Goal: Information Seeking & Learning: Check status

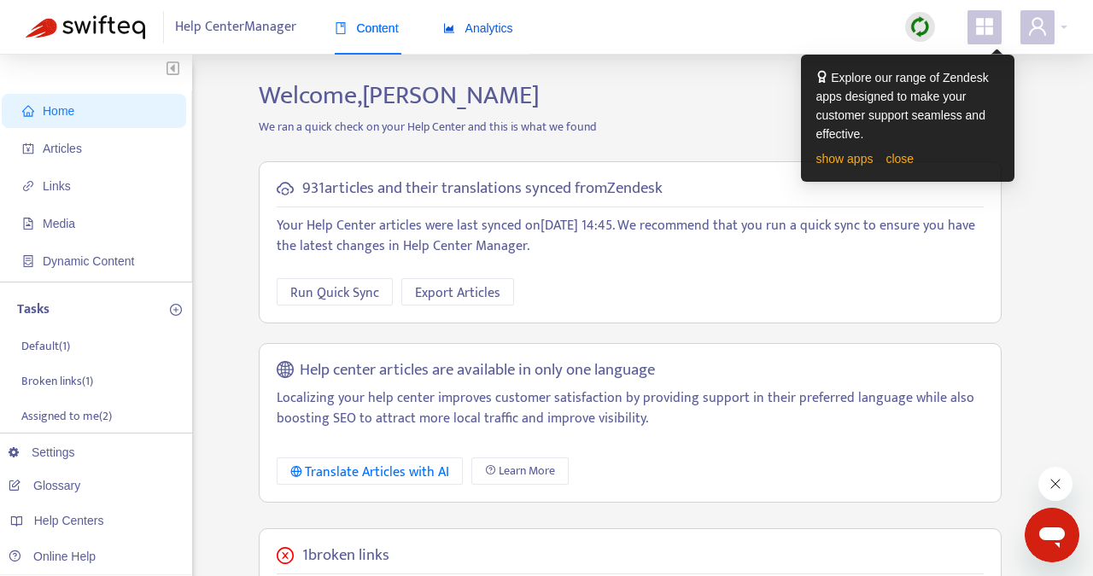
click at [488, 21] on span "Analytics" at bounding box center [478, 28] width 70 height 14
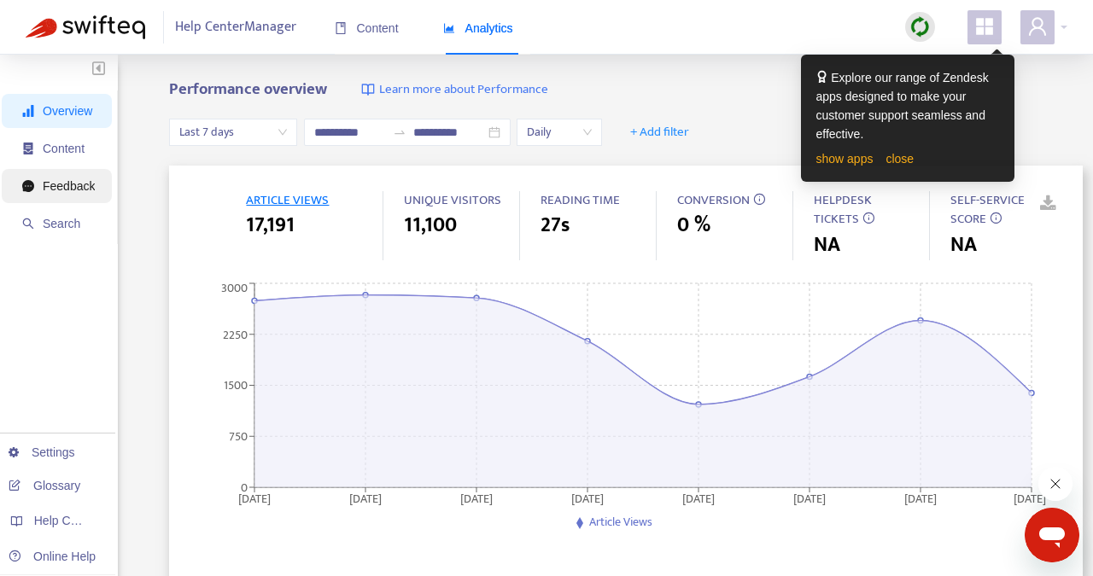
click at [58, 184] on span "Feedback" at bounding box center [69, 186] width 52 height 14
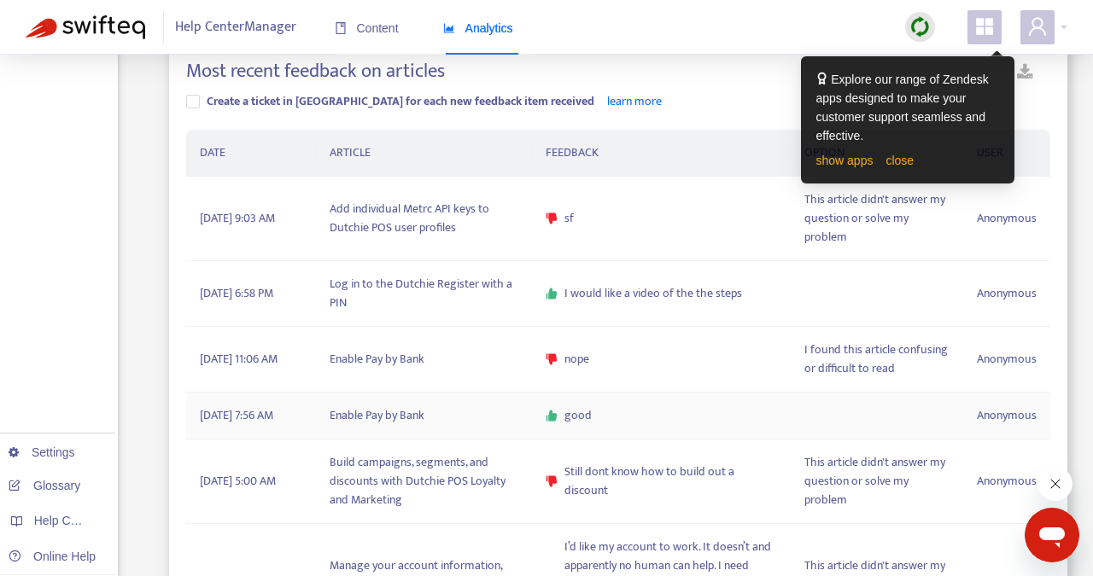
scroll to position [510, 0]
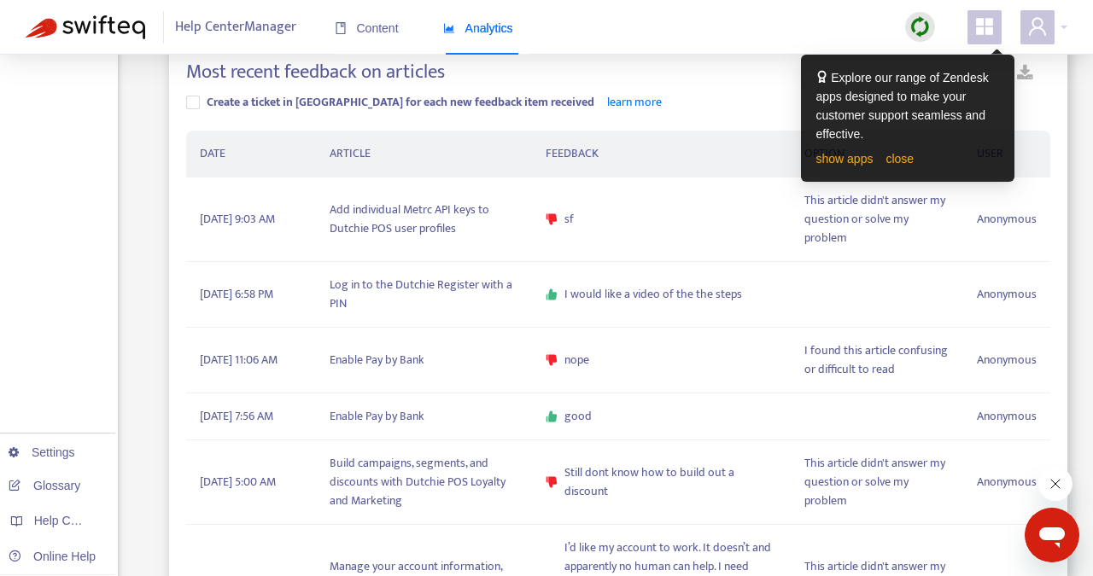
click at [737, 86] on div "Most recent feedback on articles" at bounding box center [618, 76] width 864 height 30
click at [392, 291] on td "Log in to the Dutchie Register with a PIN" at bounding box center [424, 295] width 216 height 66
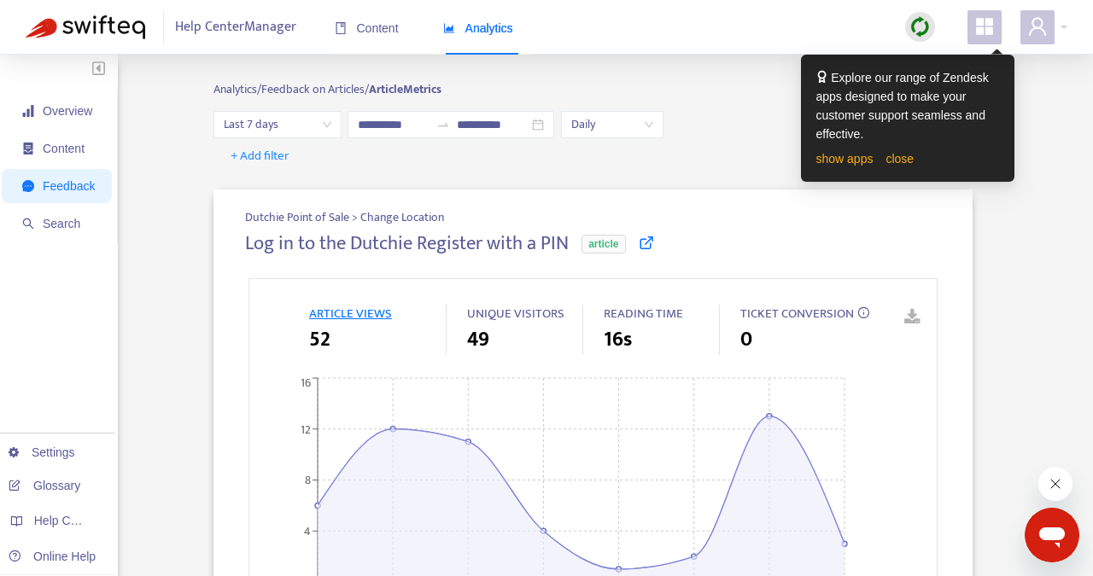
click at [654, 244] on icon at bounding box center [646, 242] width 15 height 15
